Goal: Find specific page/section: Find specific page/section

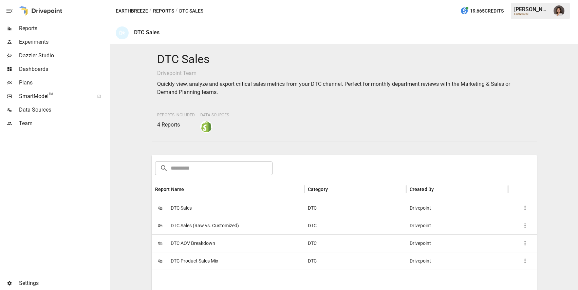
click at [158, 10] on button "Reports" at bounding box center [163, 11] width 21 height 8
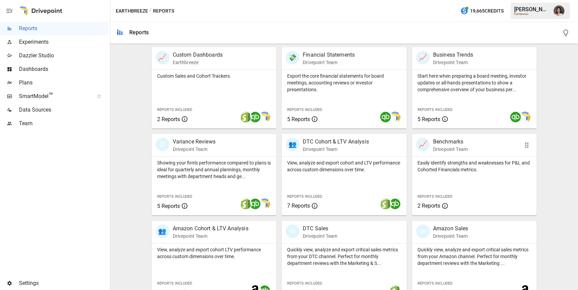
scroll to position [149, 0]
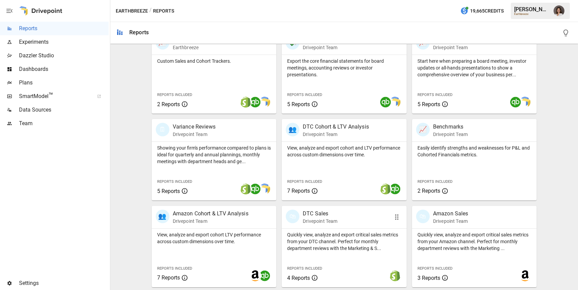
click at [339, 239] on p "Quickly view, analyze and export critical sales metrics from your DTC channel. …" at bounding box center [344, 242] width 114 height 20
